Goal: Information Seeking & Learning: Learn about a topic

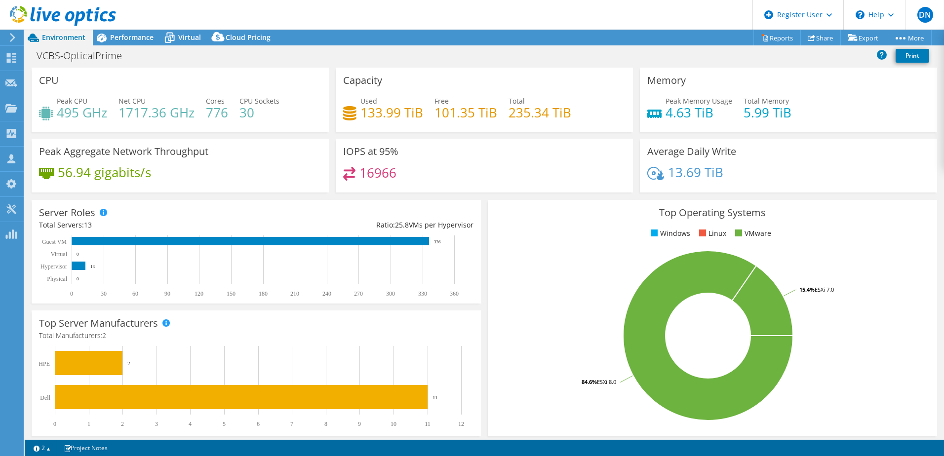
select select "[GEOGRAPHIC_DATA]"
select select "USD"
click at [54, 38] on span "Environment" at bounding box center [63, 37] width 43 height 9
click at [13, 39] on use at bounding box center [12, 37] width 5 height 9
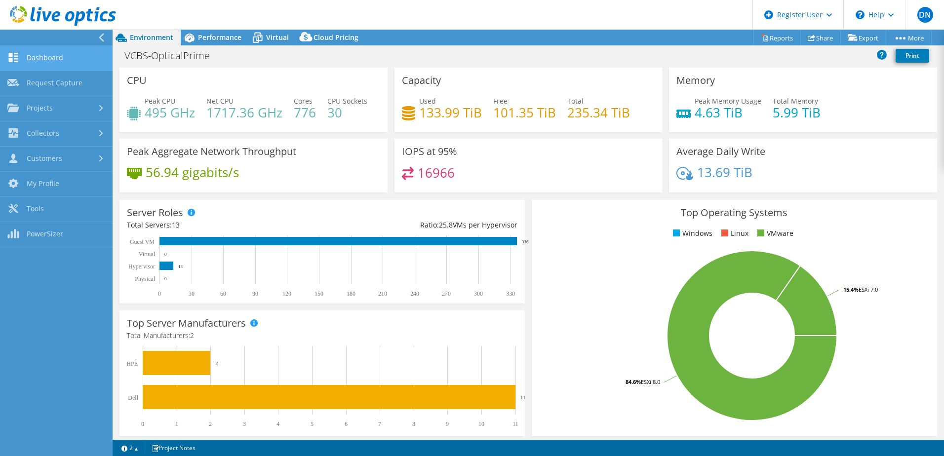
click at [46, 57] on link "Dashboard" at bounding box center [56, 58] width 113 height 25
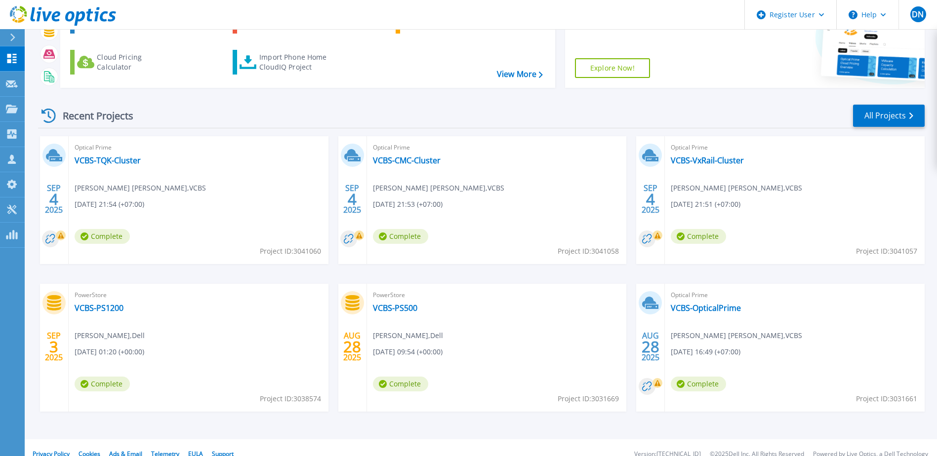
scroll to position [91, 0]
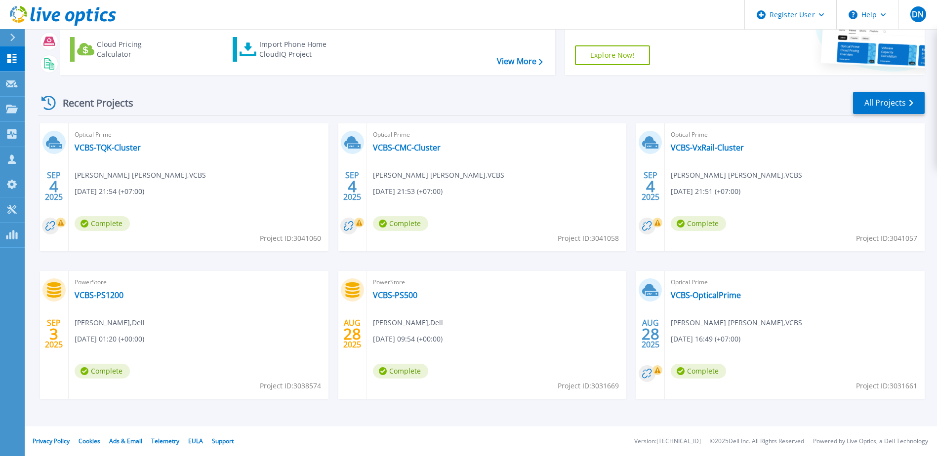
click at [896, 386] on span "Project ID: 3031661" at bounding box center [886, 386] width 61 height 11
copy span "3031661"
click at [719, 149] on link "VCBS-VxRail-Cluster" at bounding box center [707, 148] width 73 height 10
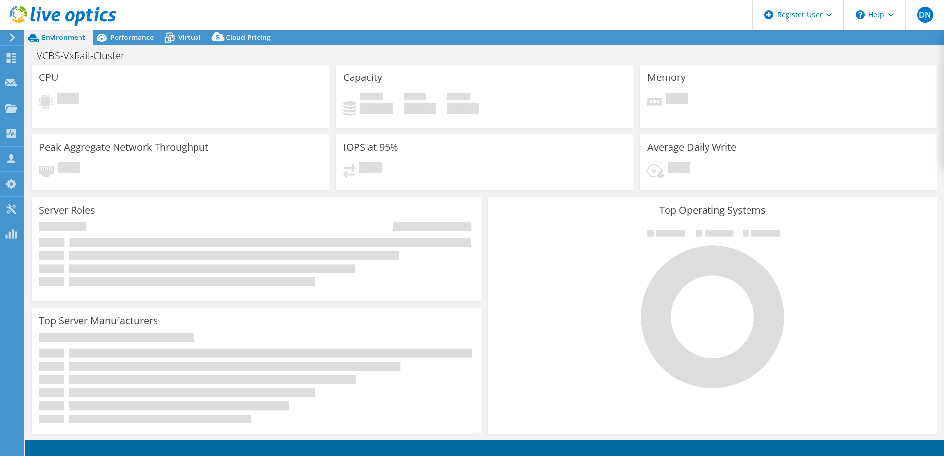
select select "[GEOGRAPHIC_DATA]"
select select "USD"
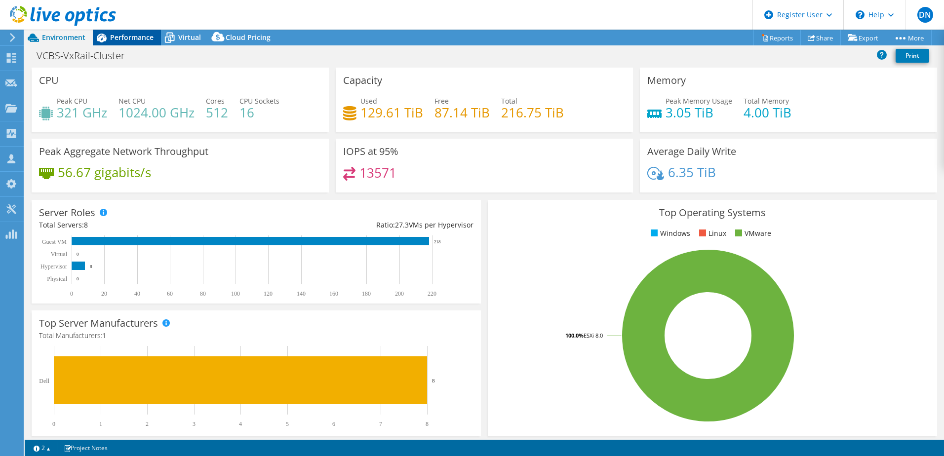
click at [143, 41] on span "Performance" at bounding box center [131, 37] width 43 height 9
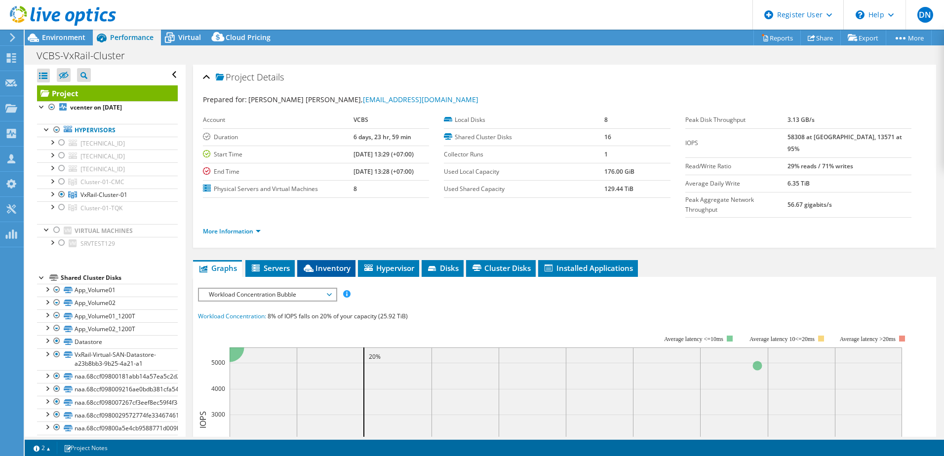
click at [334, 263] on span "Inventory" at bounding box center [326, 268] width 48 height 10
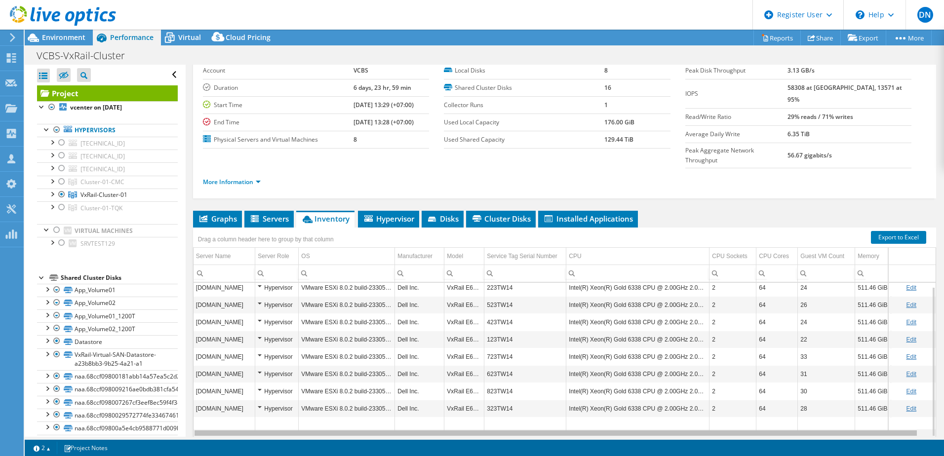
scroll to position [0, 10]
drag, startPoint x: 461, startPoint y: 414, endPoint x: 519, endPoint y: 414, distance: 58.3
click at [519, 414] on body "DN Dell User [PERSON_NAME] [PERSON_NAME][EMAIL_ADDRESS][DOMAIN_NAME] Dell My Pr…" at bounding box center [472, 228] width 944 height 456
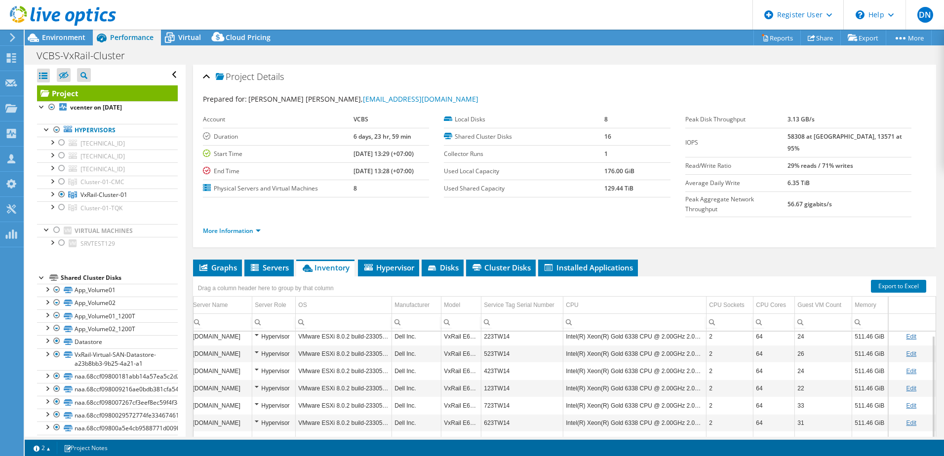
scroll to position [0, 0]
click at [78, 43] on div "Environment" at bounding box center [59, 38] width 68 height 16
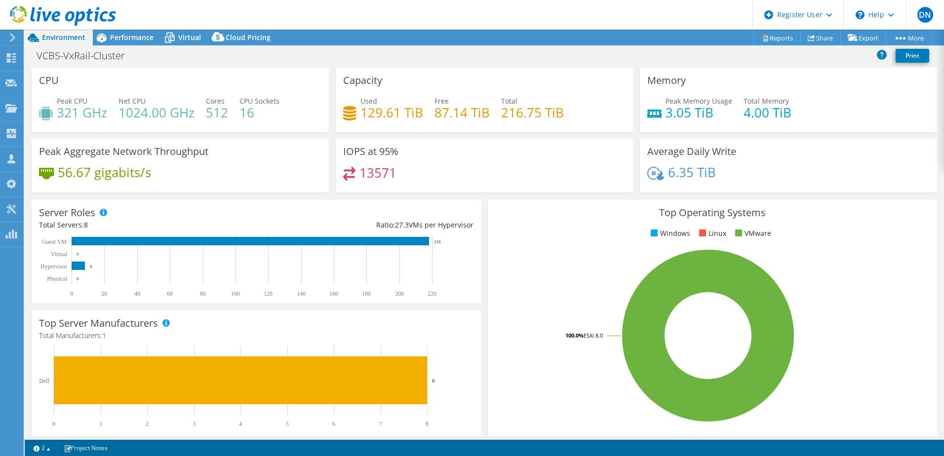
click at [442, 114] on h4 "87.14 TiB" at bounding box center [462, 112] width 55 height 11
drag, startPoint x: 442, startPoint y: 114, endPoint x: 511, endPoint y: 117, distance: 68.2
click at [511, 117] on h4 "216.75 TiB" at bounding box center [532, 112] width 63 height 11
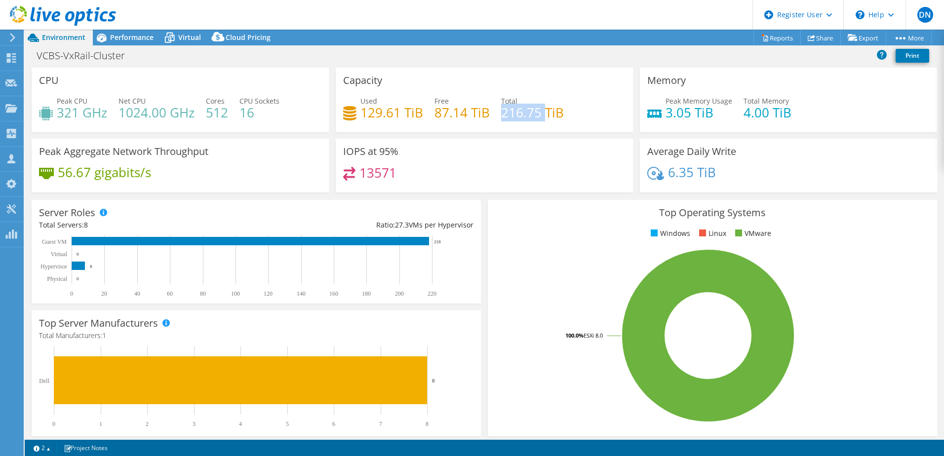
click at [511, 117] on h4 "216.75 TiB" at bounding box center [532, 112] width 63 height 11
click at [460, 113] on h4 "87.14 TiB" at bounding box center [462, 112] width 55 height 11
